Goal: Task Accomplishment & Management: Manage account settings

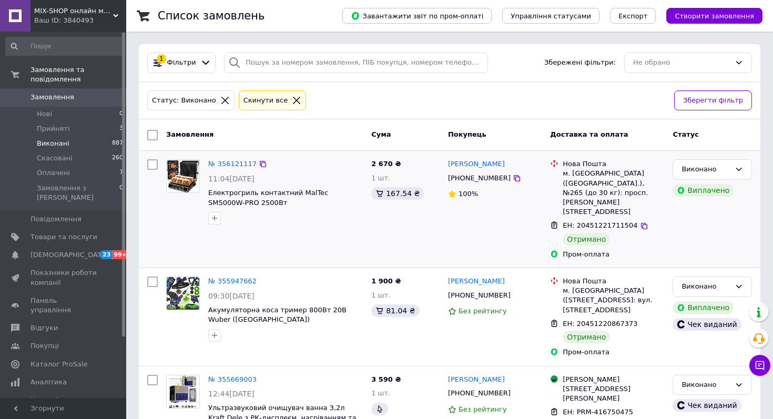
click at [155, 166] on input "checkbox" at bounding box center [152, 164] width 11 height 11
checkbox input "false"
click at [233, 162] on link "№ 356121117" at bounding box center [232, 164] width 48 height 8
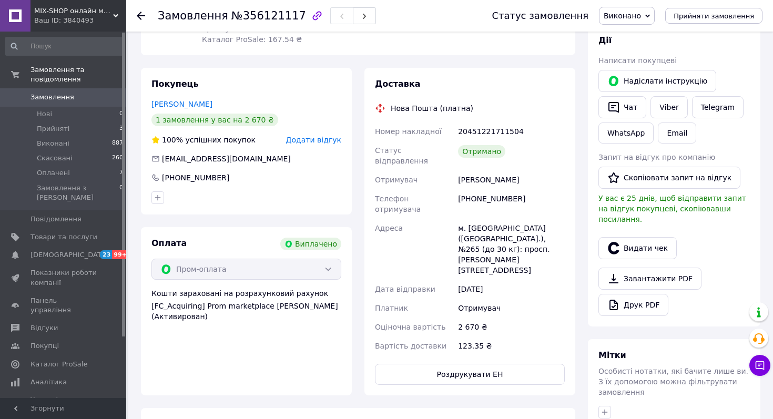
scroll to position [186, 0]
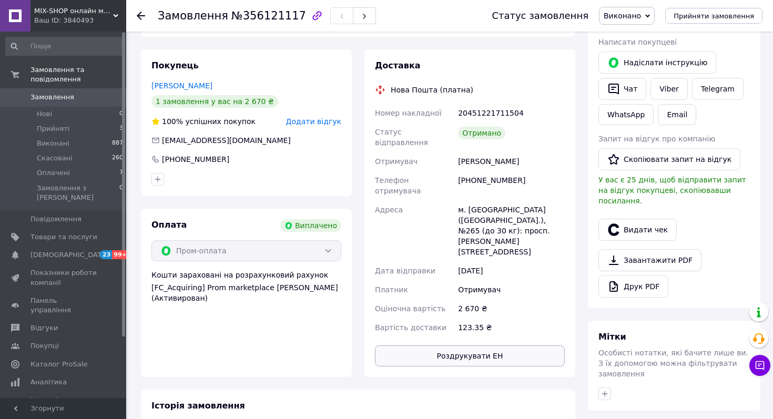
click at [472, 345] on button "Роздрукувати ЕН" at bounding box center [470, 355] width 190 height 21
click at [653, 219] on button "Видати чек" at bounding box center [637, 230] width 78 height 22
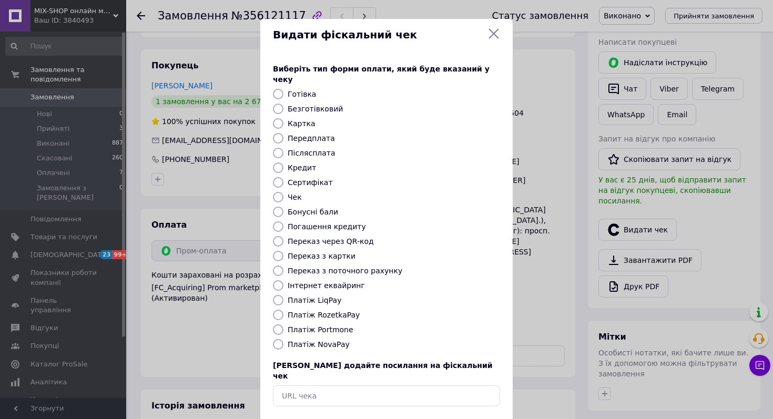
click at [325, 311] on label "Платіж RozetkaPay" at bounding box center [323, 315] width 72 height 8
click at [283, 310] on input "Платіж RozetkaPay" at bounding box center [278, 315] width 11 height 11
radio input "true"
